Goal: Information Seeking & Learning: Check status

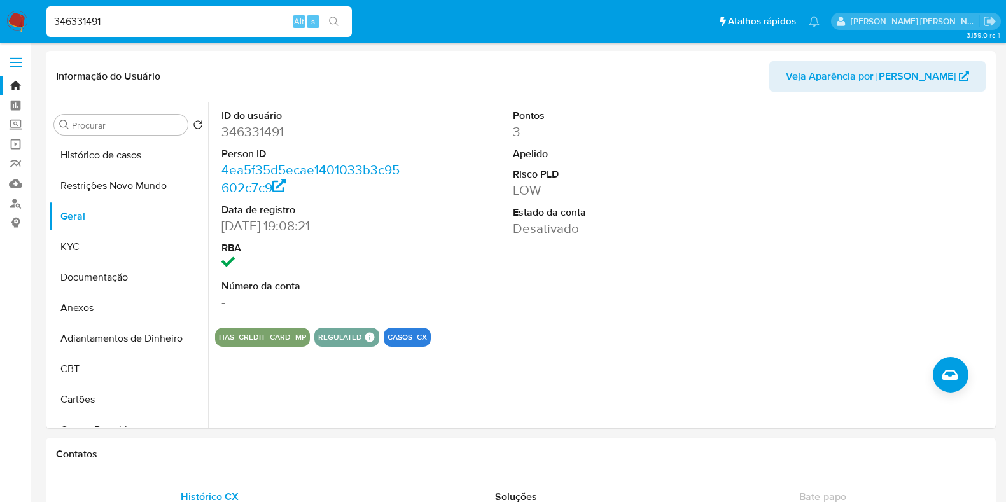
select select "10"
click at [700, 170] on div "ID do usuário 346331491 Person ID 4ea5f35d5ecae1401033b3c95602c7c9 Data de regi…" at bounding box center [603, 209] width 777 height 215
click at [506, 176] on div "Pontos 3 Apelido Risco PLD LOW Estado da conta Desativado" at bounding box center [603, 209] width 195 height 215
click at [571, 188] on div "Pontos 3 Apelido Risco PLD LOW Estado da conta Desativado" at bounding box center [603, 209] width 195 height 215
click at [396, 337] on button "CASOS_CX" at bounding box center [406, 337] width 39 height 5
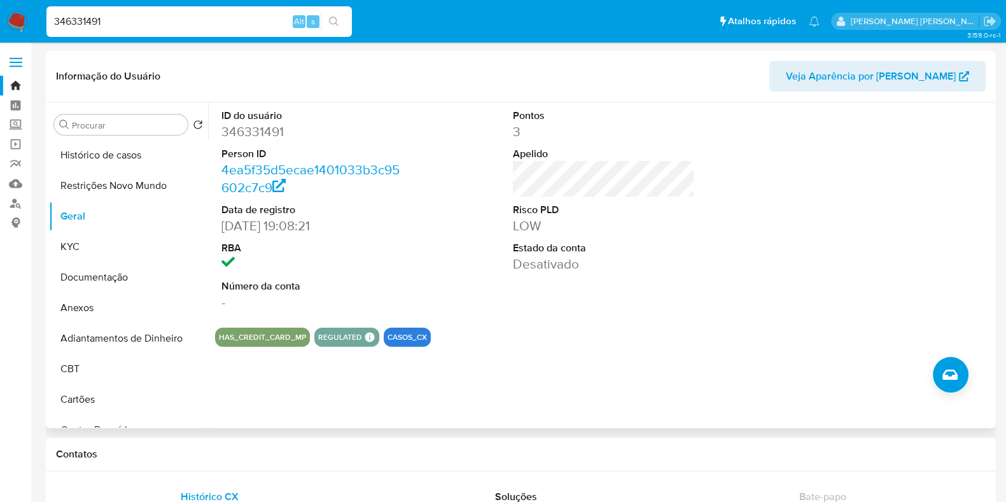
click at [397, 337] on button "CASOS_CX" at bounding box center [406, 337] width 39 height 5
click at [469, 323] on section "ID do usuário 346331491 Person ID 4ea5f35d5ecae1401033b3c95602c7c9 Data de regi…" at bounding box center [603, 224] width 777 height 244
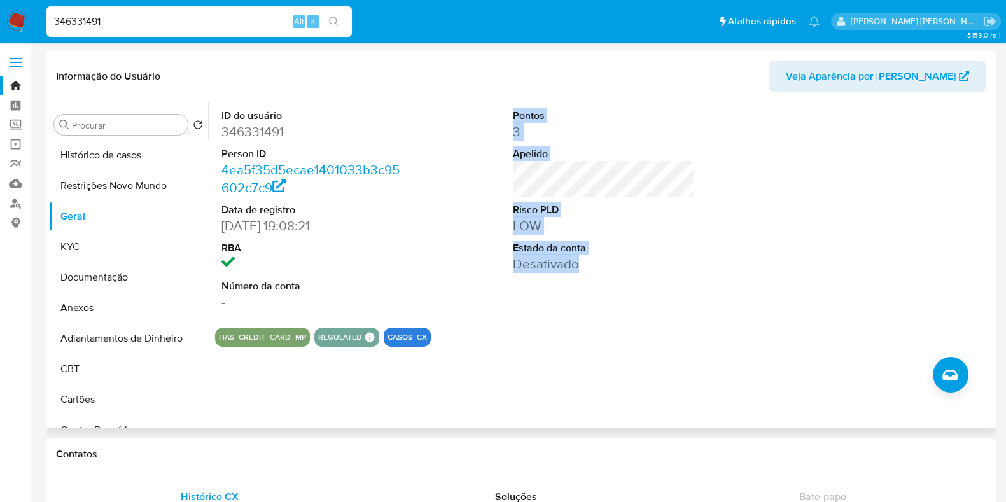
drag, startPoint x: 576, startPoint y: 262, endPoint x: 511, endPoint y: 115, distance: 160.9
click at [513, 115] on dl "Pontos 3 Apelido Risco PLD LOW Estado da conta Desativado" at bounding box center [604, 191] width 182 height 164
click at [508, 116] on div "Pontos 3 Apelido Risco PLD LOW Estado da conta Desativado" at bounding box center [603, 209] width 195 height 215
click at [508, 119] on div "Pontos 3 Apelido Risco PLD LOW Estado da conta Desativado" at bounding box center [603, 209] width 195 height 215
